Goal: Information Seeking & Learning: Learn about a topic

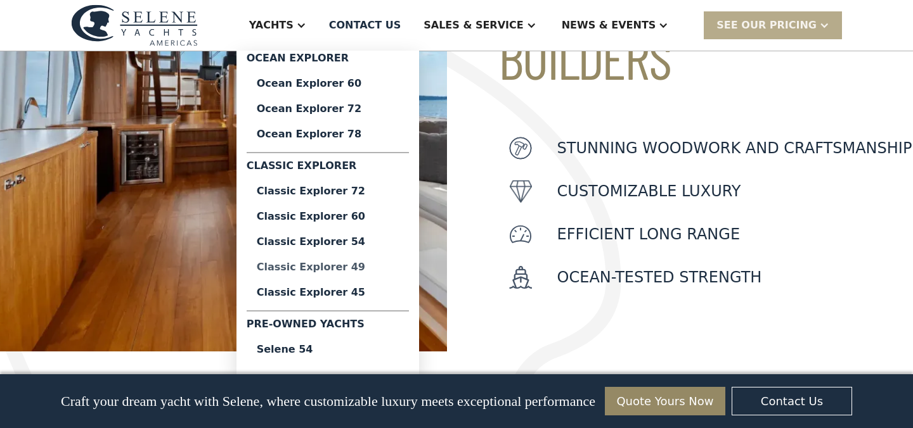
scroll to position [565, 0]
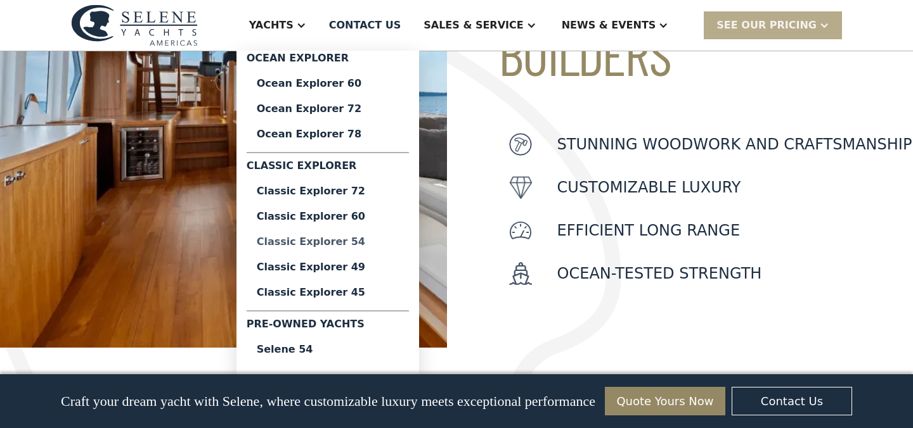
click at [341, 244] on div "Classic Explorer 54" at bounding box center [328, 242] width 142 height 10
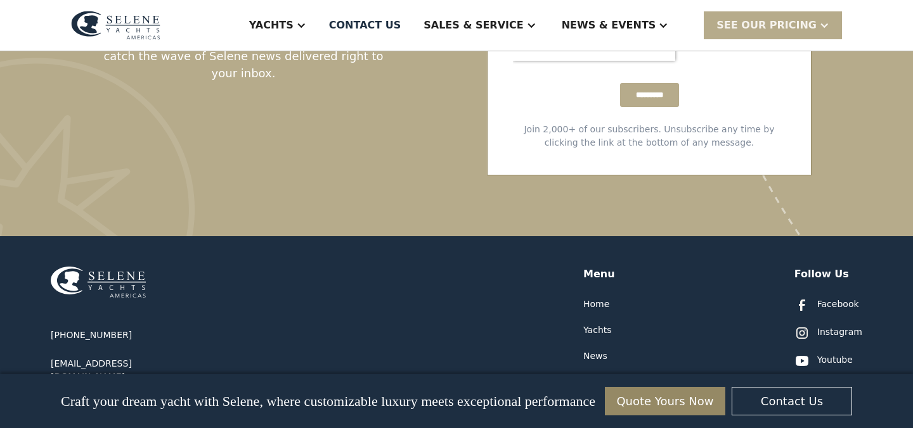
scroll to position [3467, 0]
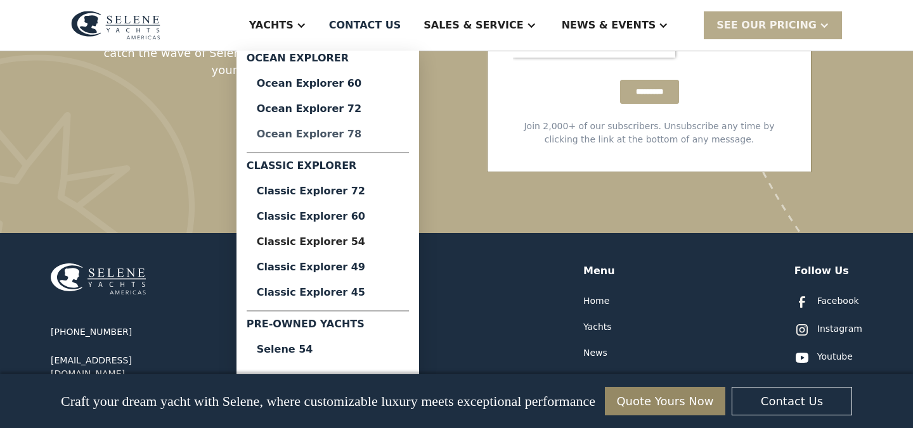
click at [345, 136] on div "Ocean Explorer 78" at bounding box center [328, 134] width 142 height 10
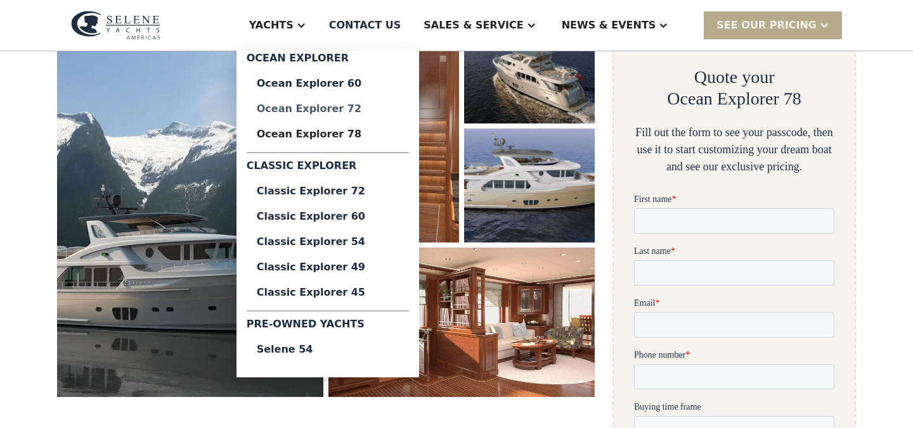
click at [342, 112] on div "Ocean Explorer 72" at bounding box center [328, 109] width 142 height 10
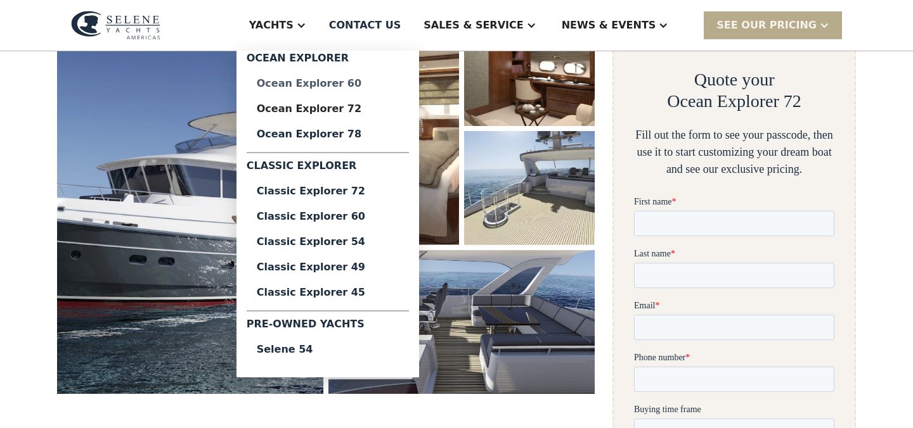
click at [331, 86] on div "Ocean Explorer 60" at bounding box center [328, 84] width 142 height 10
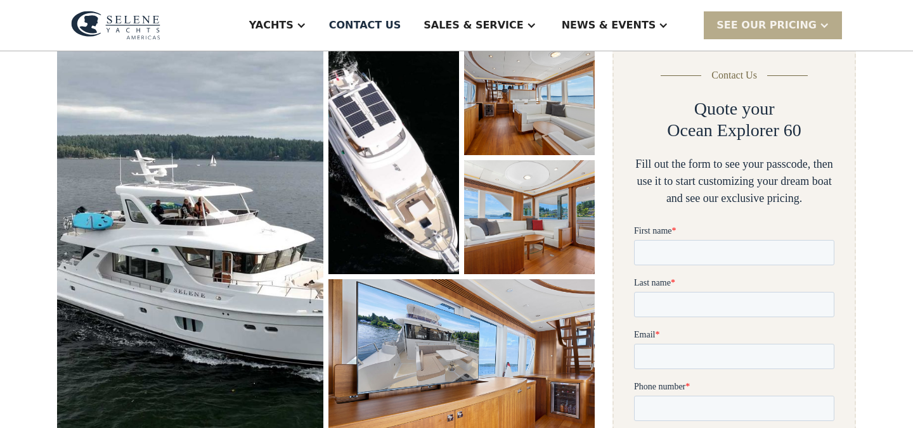
click at [185, 217] on img "open lightbox" at bounding box center [190, 249] width 266 height 416
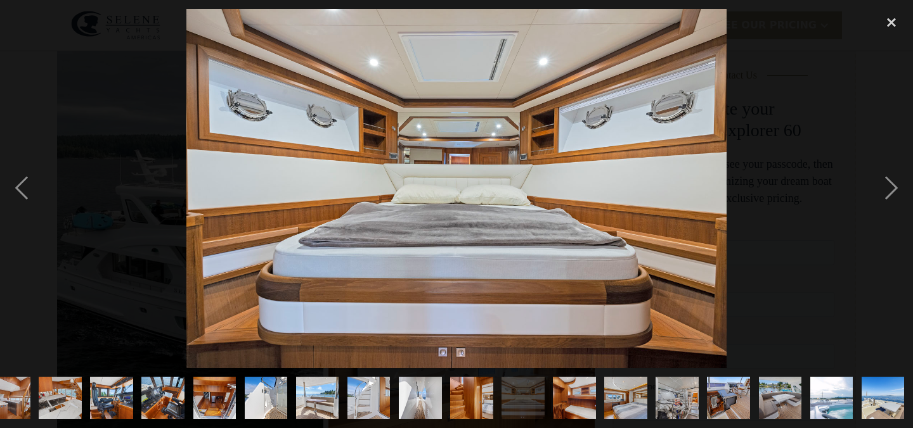
scroll to position [0, 381]
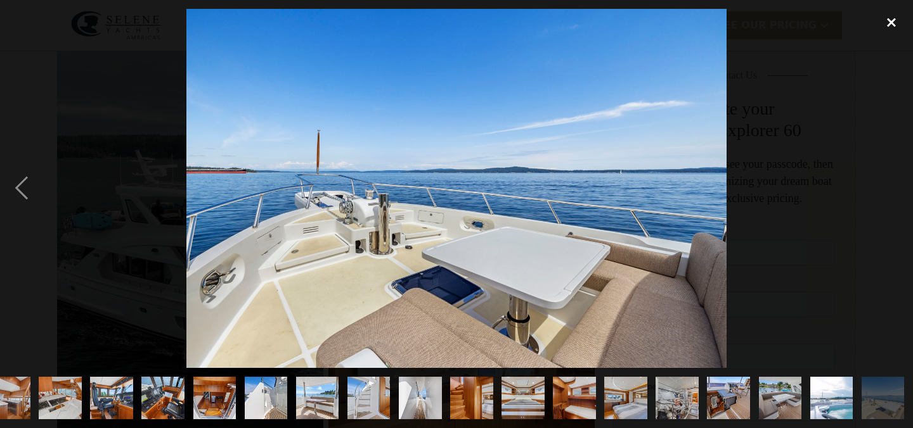
click at [891, 22] on div "close lightbox" at bounding box center [891, 23] width 43 height 28
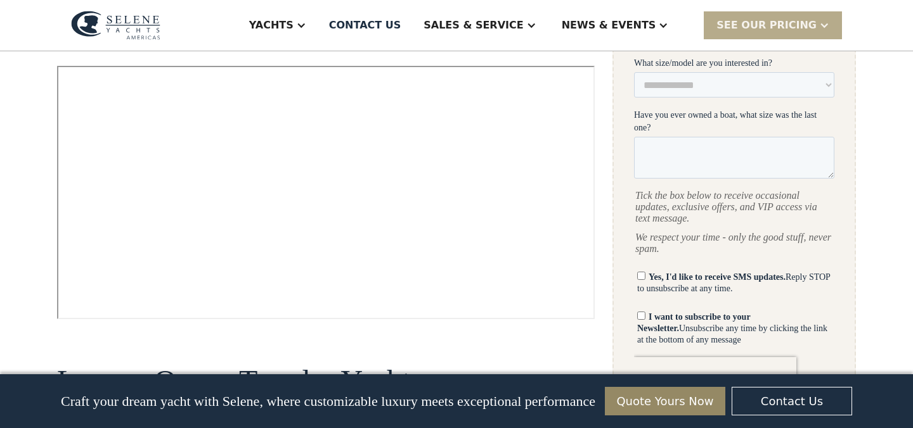
scroll to position [671, 0]
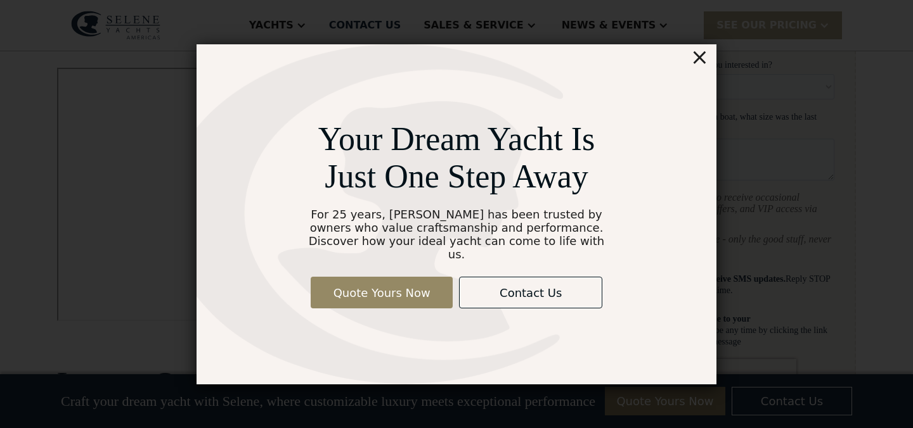
click at [703, 68] on div "×" at bounding box center [699, 56] width 18 height 25
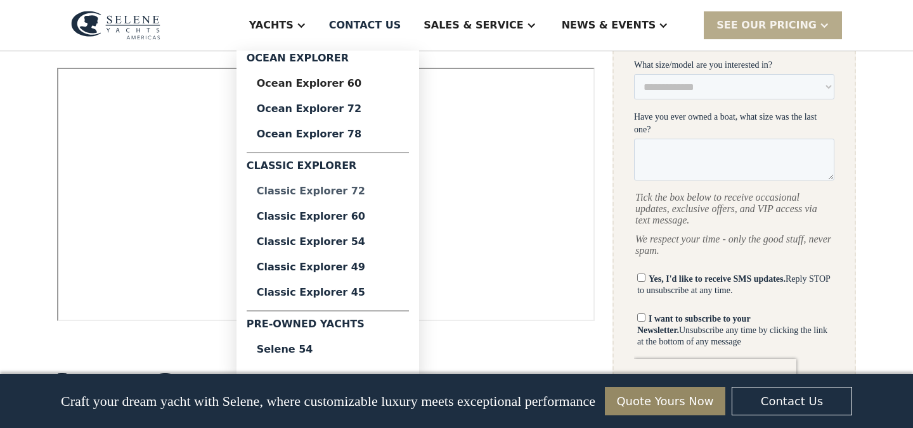
click at [357, 190] on div "Classic Explorer 72" at bounding box center [328, 191] width 142 height 10
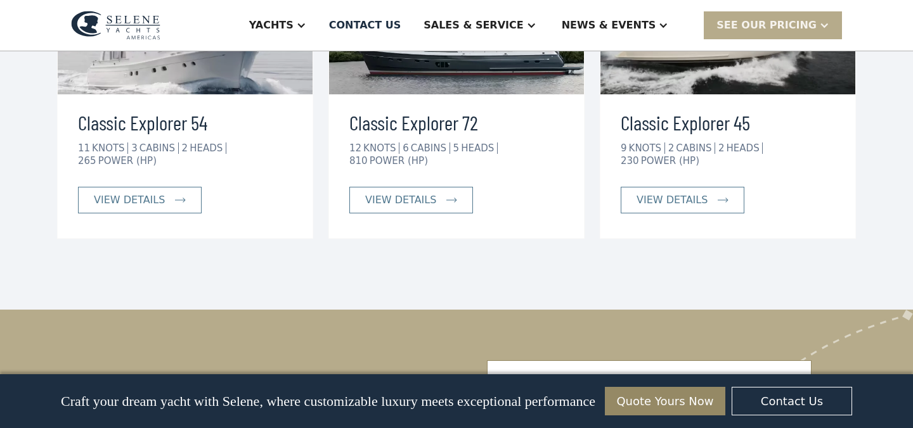
scroll to position [2160, 0]
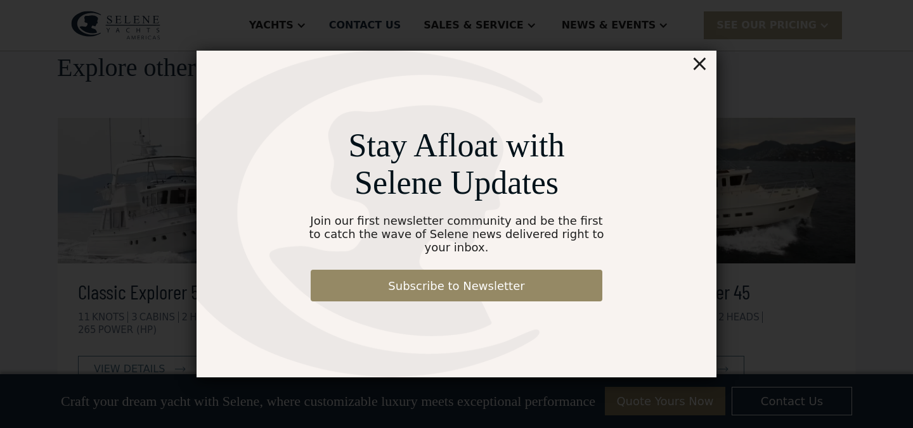
click at [349, 35] on div "Stay Afloat with Selene Updates Join our first newsletter community and be the …" at bounding box center [456, 214] width 821 height 492
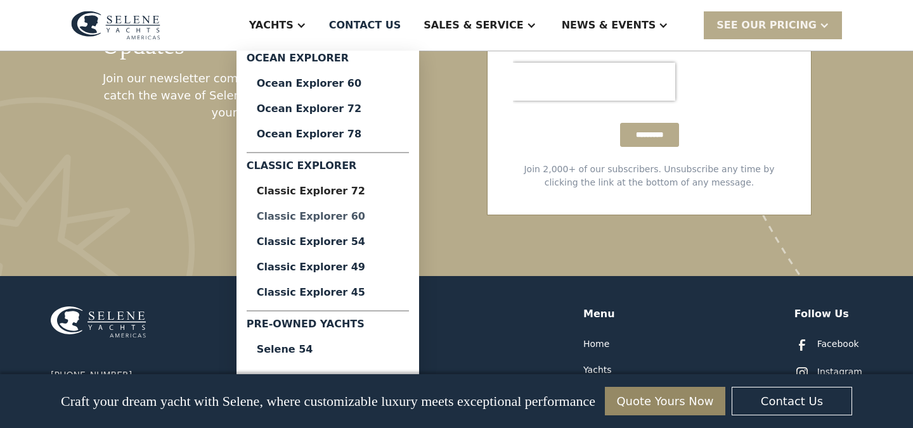
scroll to position [3038, 0]
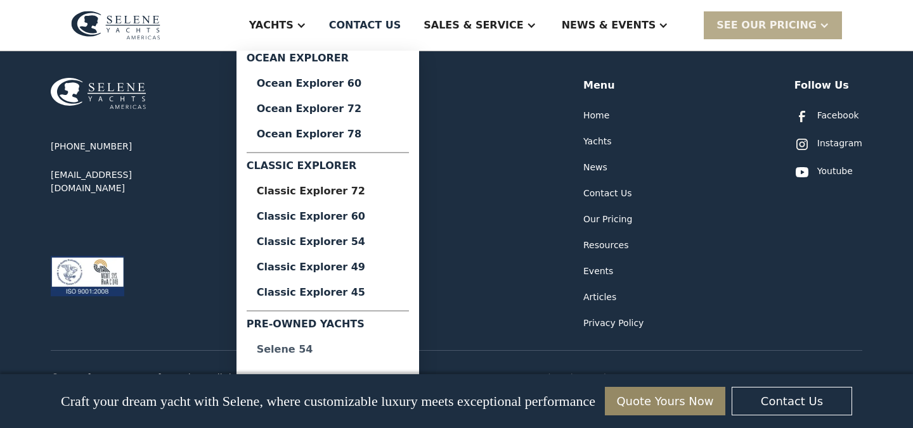
click at [335, 356] on link "Selene 54" at bounding box center [328, 349] width 162 height 25
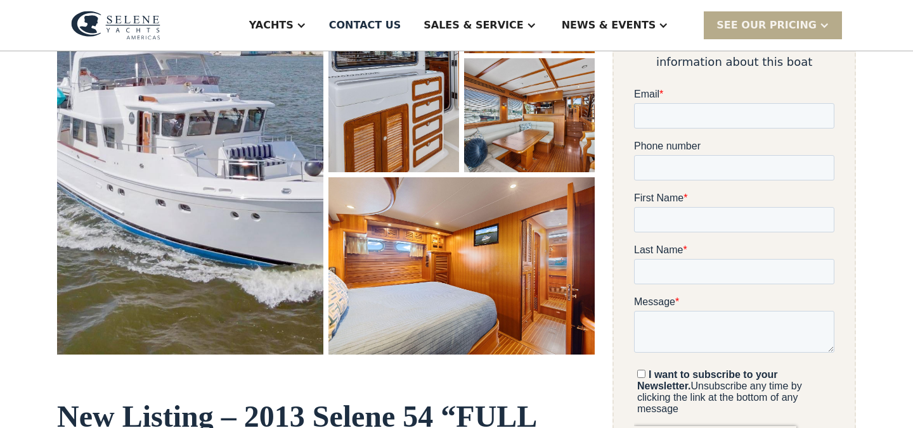
scroll to position [296, 0]
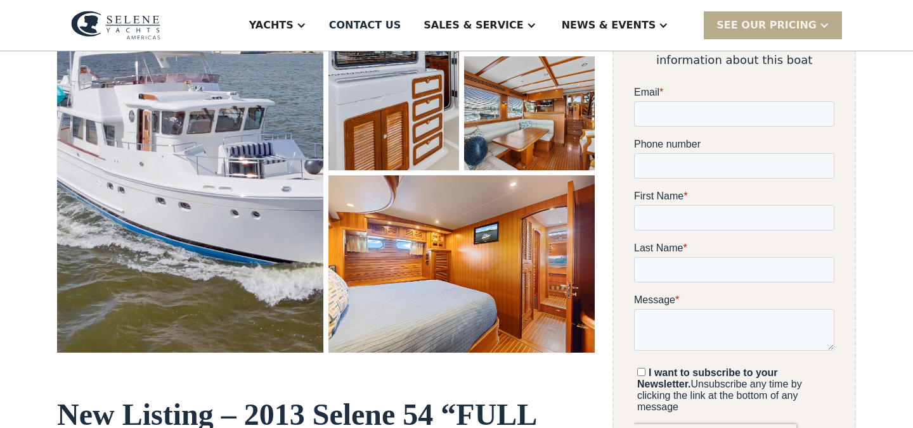
click at [183, 247] on img "open lightbox" at bounding box center [190, 145] width 266 height 416
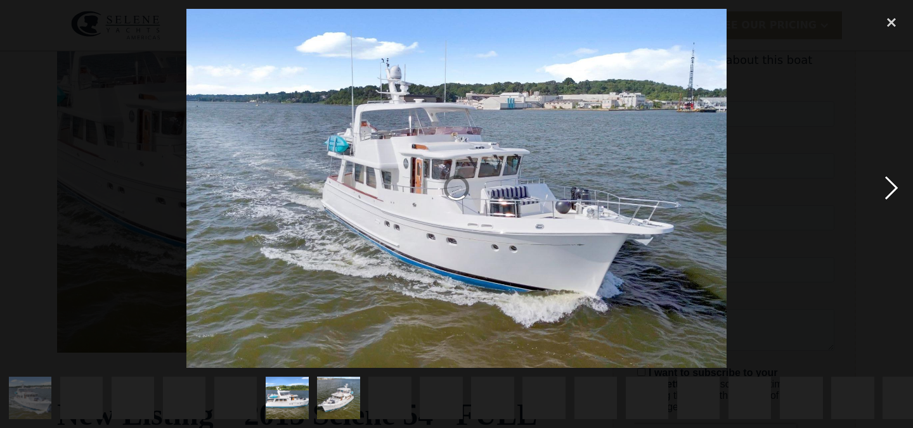
click at [887, 190] on div "next image" at bounding box center [891, 189] width 43 height 360
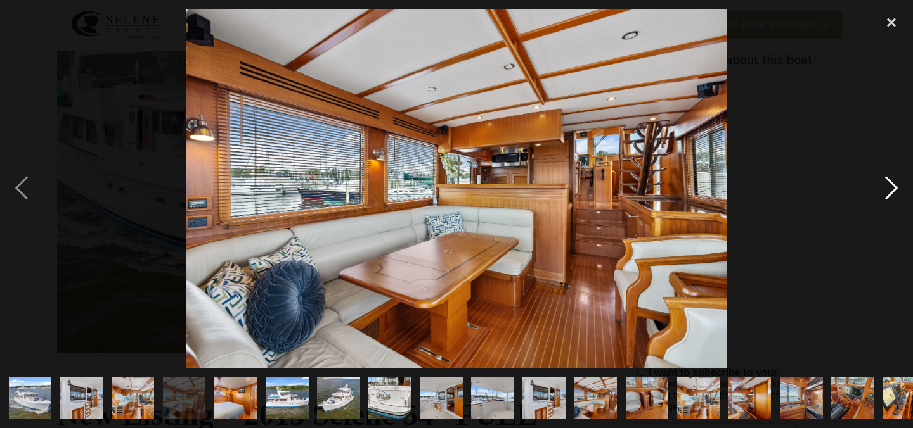
click at [887, 194] on div "next image" at bounding box center [891, 189] width 43 height 360
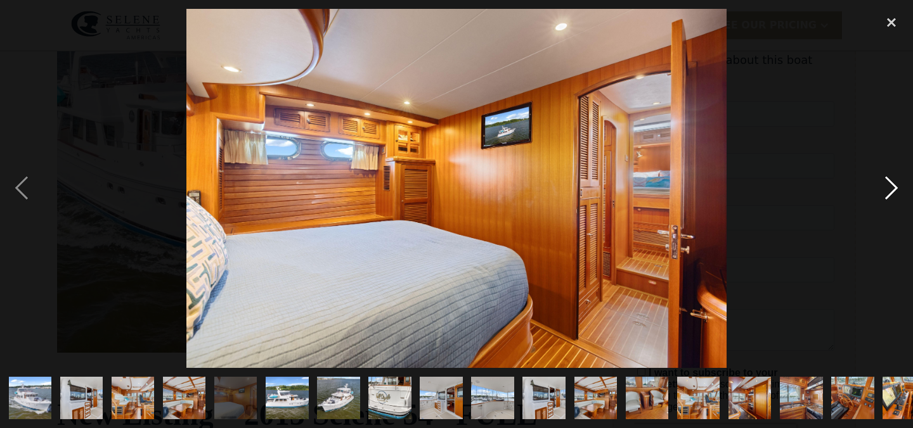
click at [887, 194] on div "next image" at bounding box center [891, 189] width 43 height 360
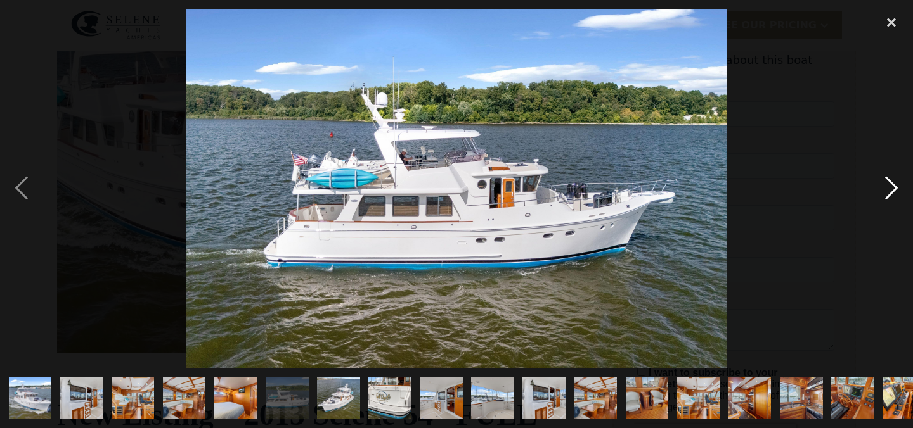
click at [887, 194] on div "next image" at bounding box center [891, 189] width 43 height 360
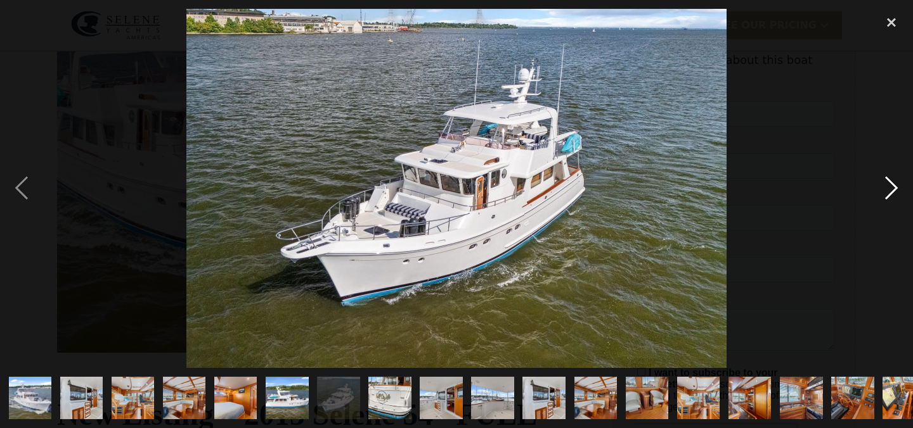
click at [887, 194] on div "next image" at bounding box center [891, 189] width 43 height 360
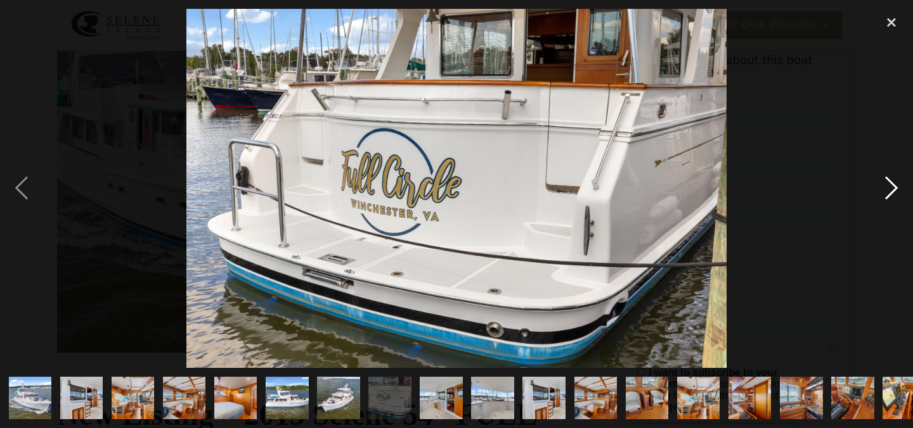
click at [887, 194] on div "next image" at bounding box center [891, 189] width 43 height 360
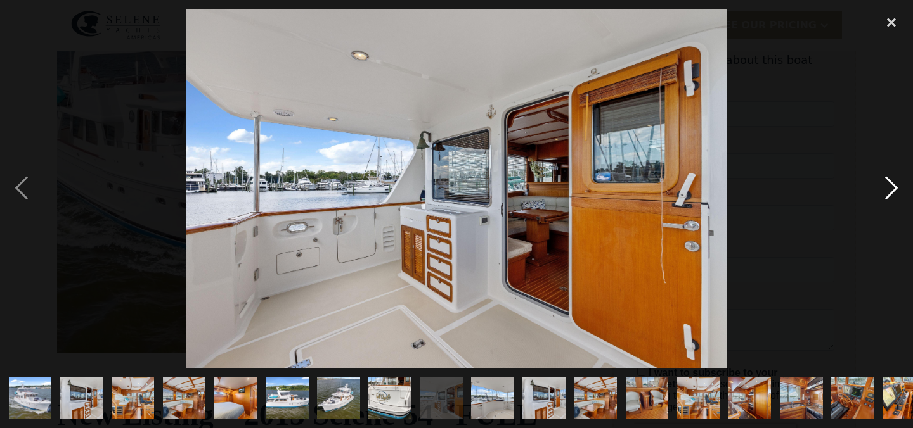
click at [887, 194] on div "next image" at bounding box center [891, 189] width 43 height 360
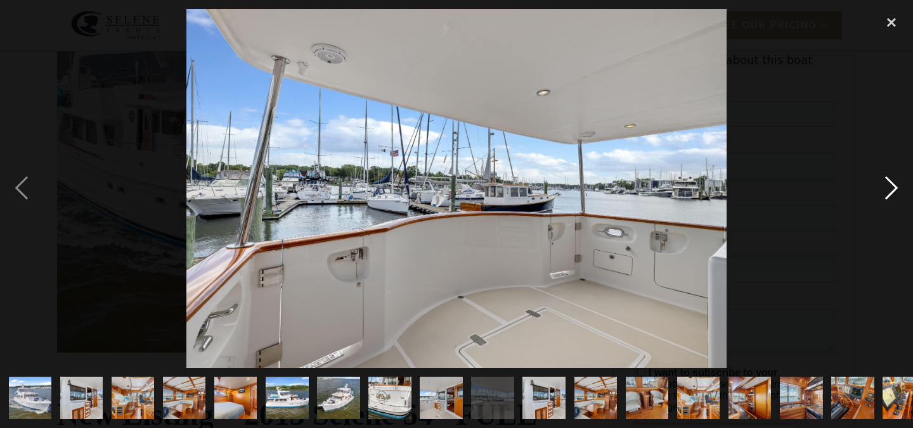
click at [887, 194] on div "next image" at bounding box center [891, 189] width 43 height 360
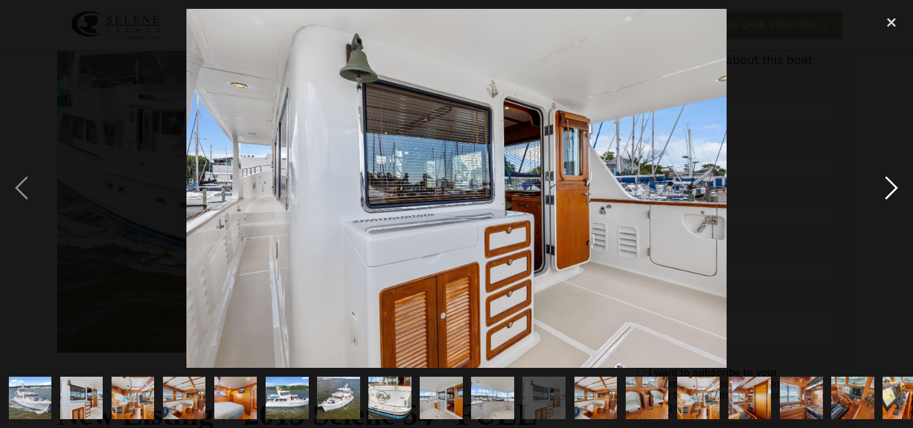
click at [887, 194] on div "next image" at bounding box center [891, 189] width 43 height 360
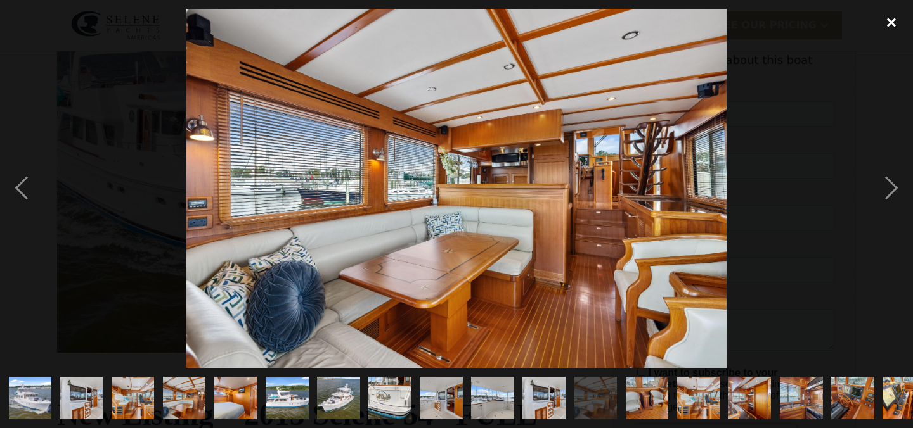
click at [894, 26] on div "close lightbox" at bounding box center [891, 23] width 43 height 28
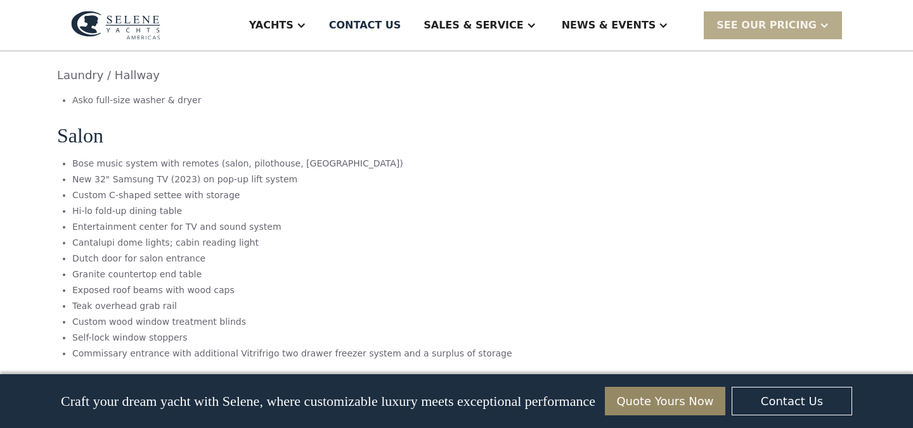
scroll to position [3207, 0]
